Goal: Find specific page/section: Find specific page/section

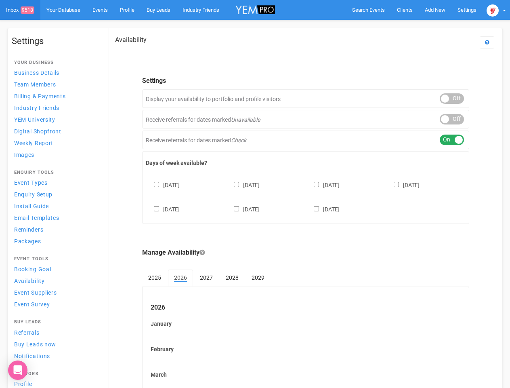
click at [255, 194] on div "[DATE] [DATE] [DATE] [DATE] [DATE] [DATE] [DATE]" at bounding box center [306, 193] width 320 height 48
click at [369, 10] on span "Search Events" at bounding box center [368, 10] width 33 height 6
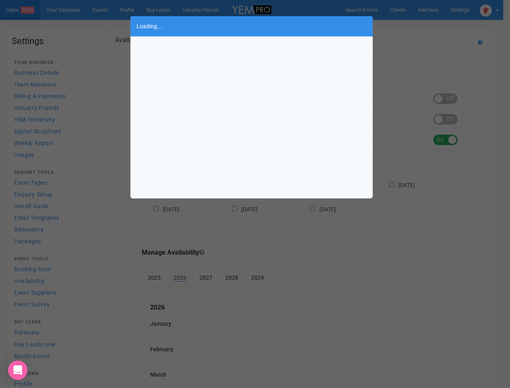
click at [417, 26] on div "Loading..." at bounding box center [255, 194] width 510 height 388
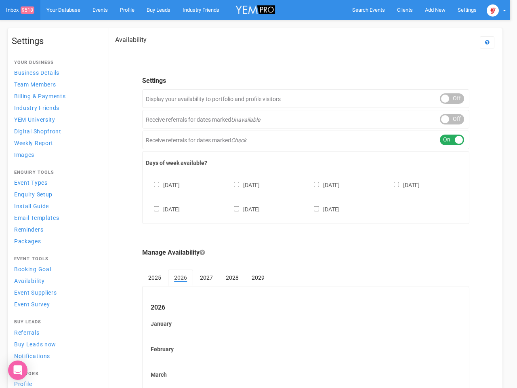
click at [497, 10] on body "Search Events Clients Add New New Client New Event New Enquiry Settings [GEOGRA…" at bounding box center [258, 335] width 517 height 671
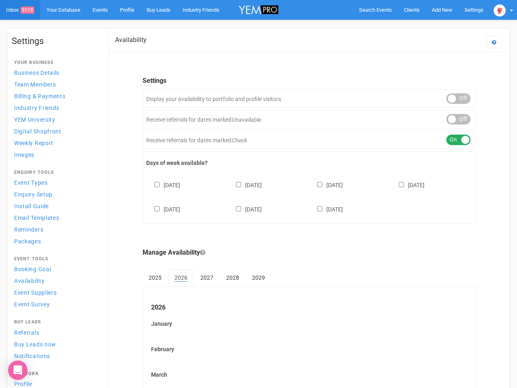
click at [452, 99] on div "ON OFF" at bounding box center [459, 98] width 24 height 11
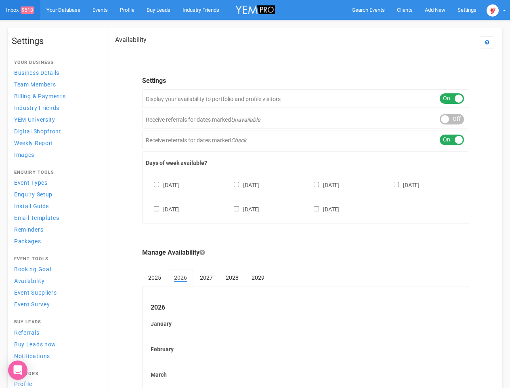
click at [452, 119] on div "ON OFF" at bounding box center [452, 119] width 24 height 11
click at [452, 140] on div "ON OFF" at bounding box center [452, 140] width 24 height 11
click at [306, 196] on div "[DATE] [DATE] [DATE] [DATE] [DATE] [DATE] [DATE]" at bounding box center [306, 193] width 320 height 48
